Goal: Transaction & Acquisition: Download file/media

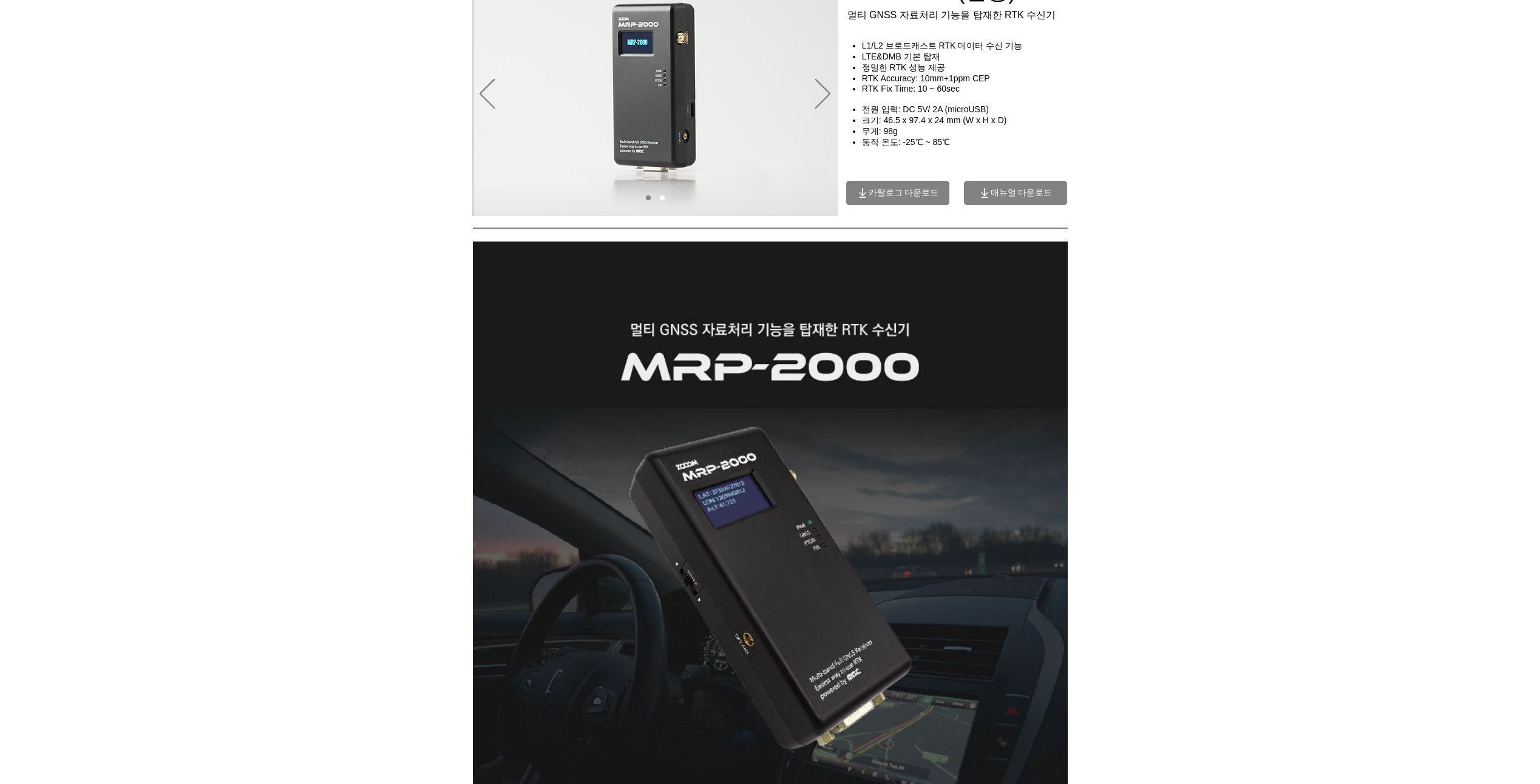
click at [860, 196] on icon "카탈로그 다운로드" at bounding box center [863, 193] width 12 height 12
click at [1001, 196] on span "매뉴얼 다운로드" at bounding box center [1021, 193] width 62 height 11
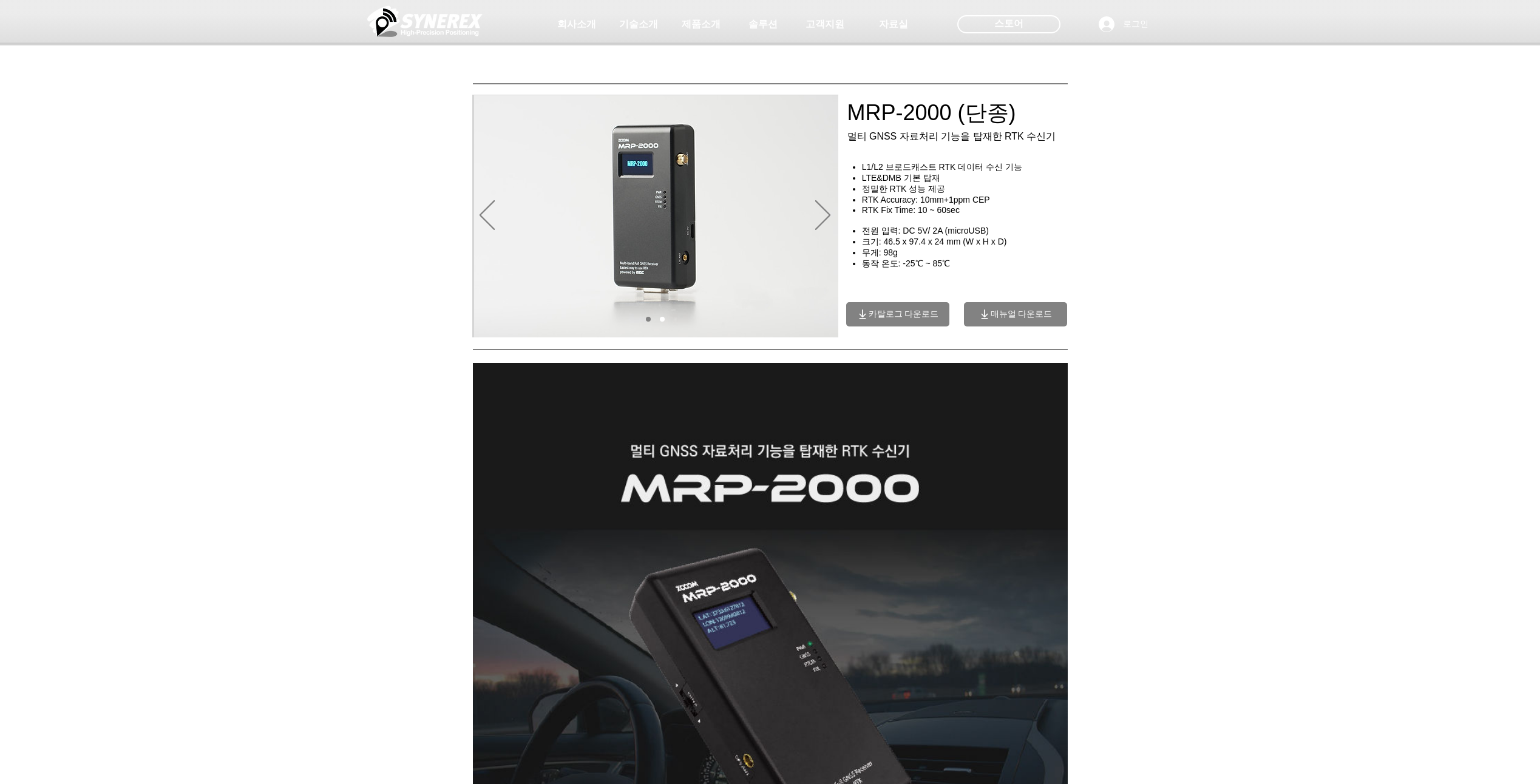
click at [1081, 198] on div "main content" at bounding box center [770, 261] width 1540 height 152
click at [1473, 270] on div "main content" at bounding box center [770, 261] width 1540 height 152
click at [1482, 267] on div "main content" at bounding box center [770, 261] width 1540 height 152
click at [1504, 267] on div "main content" at bounding box center [770, 261] width 1540 height 152
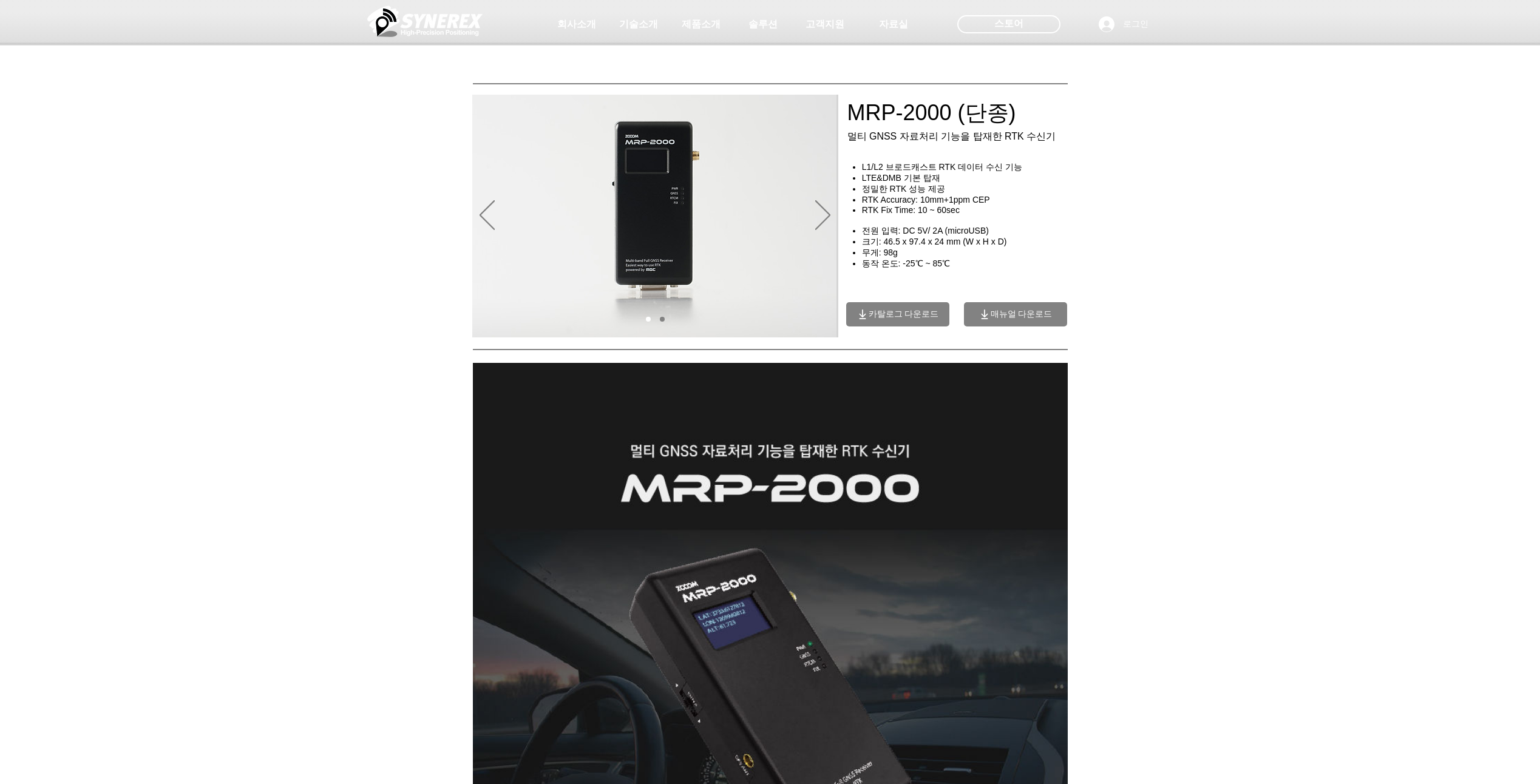
click at [1479, 267] on div "main content" at bounding box center [770, 261] width 1540 height 152
